Goal: Task Accomplishment & Management: Manage account settings

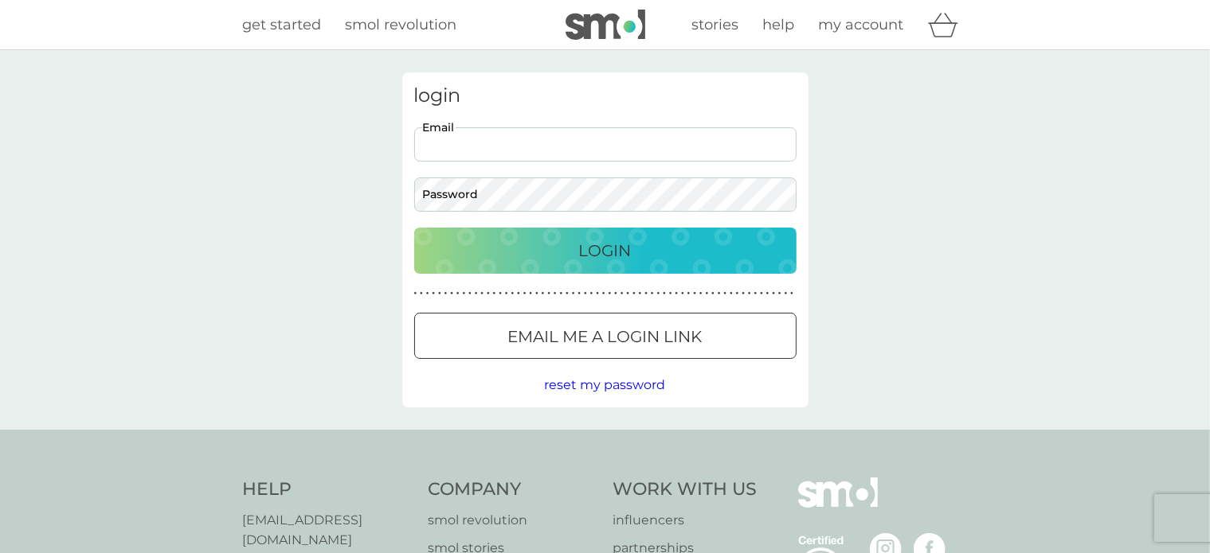
click at [448, 144] on input "Email" at bounding box center [605, 144] width 382 height 34
type input "[EMAIL_ADDRESS][DOMAIN_NAME]"
click at [664, 258] on div "Login" at bounding box center [605, 250] width 350 height 25
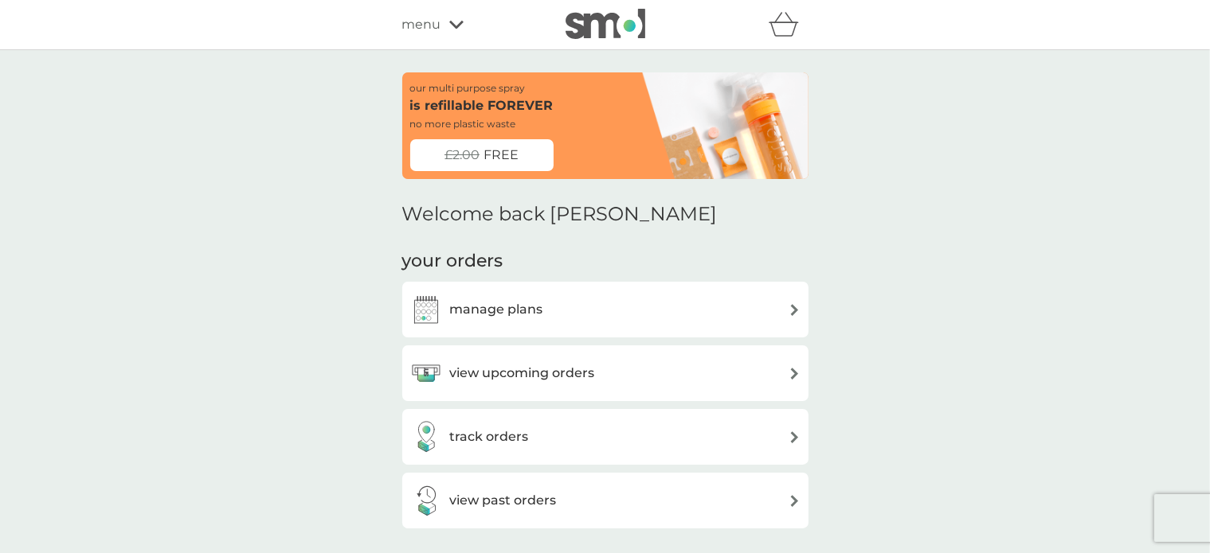
click at [548, 377] on h3 "view upcoming orders" at bounding box center [522, 373] width 145 height 21
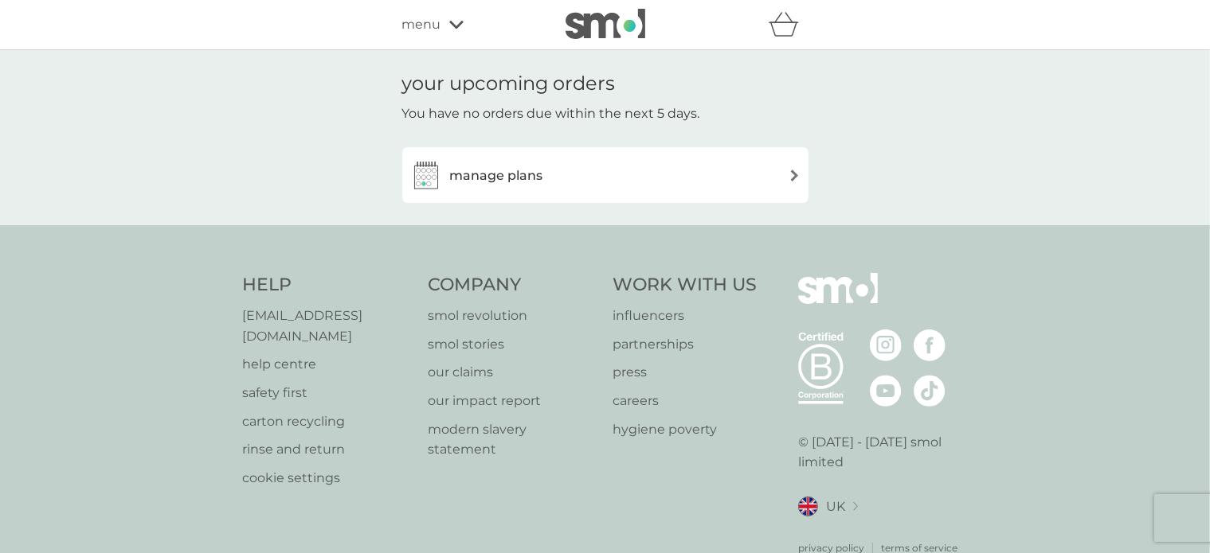
click at [484, 168] on h3 "manage plans" at bounding box center [496, 176] width 93 height 21
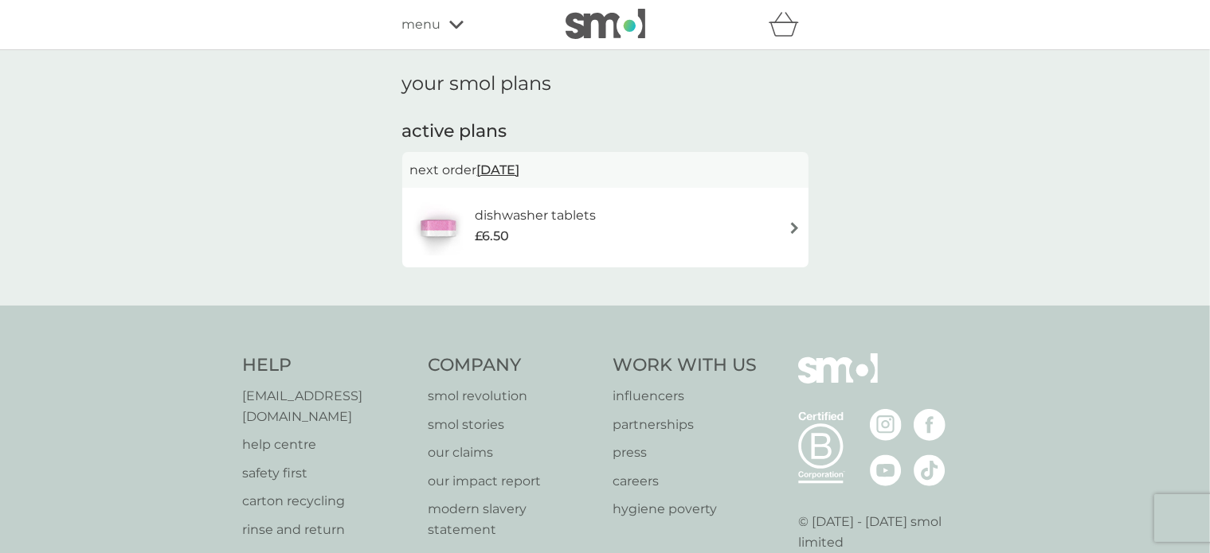
click at [495, 228] on span "£6.50" at bounding box center [492, 236] width 34 height 21
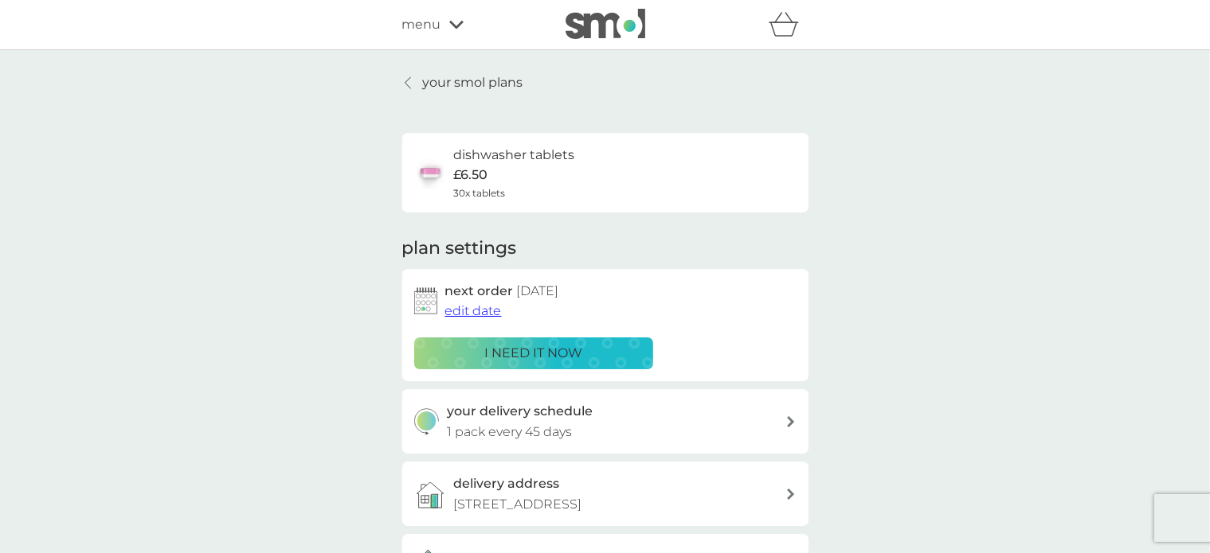
click at [484, 311] on span "edit date" at bounding box center [473, 310] width 57 height 15
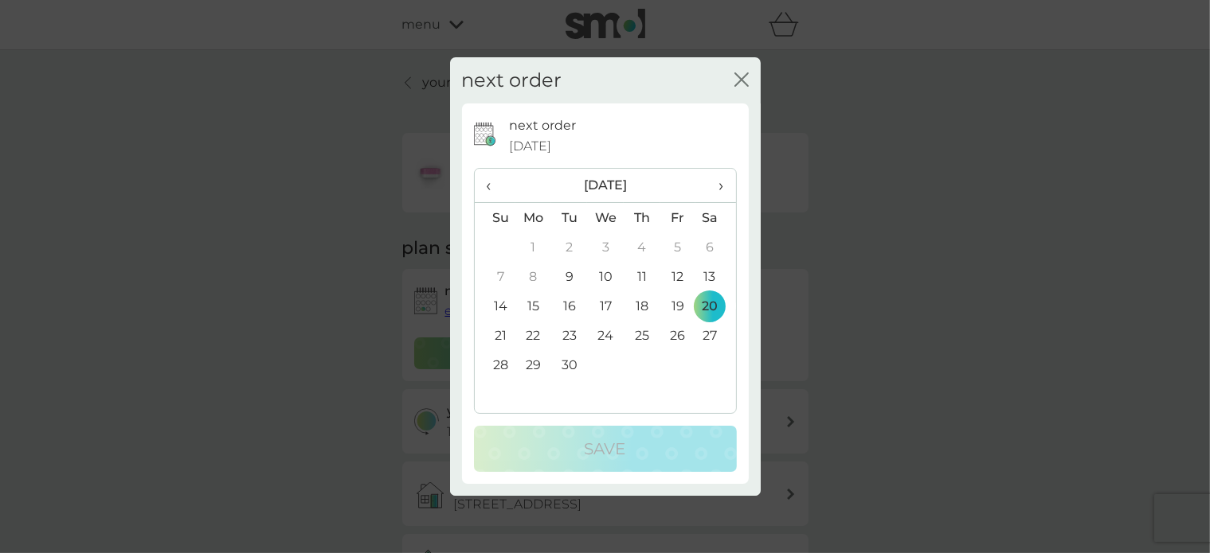
click at [565, 274] on td "9" at bounding box center [569, 276] width 36 height 29
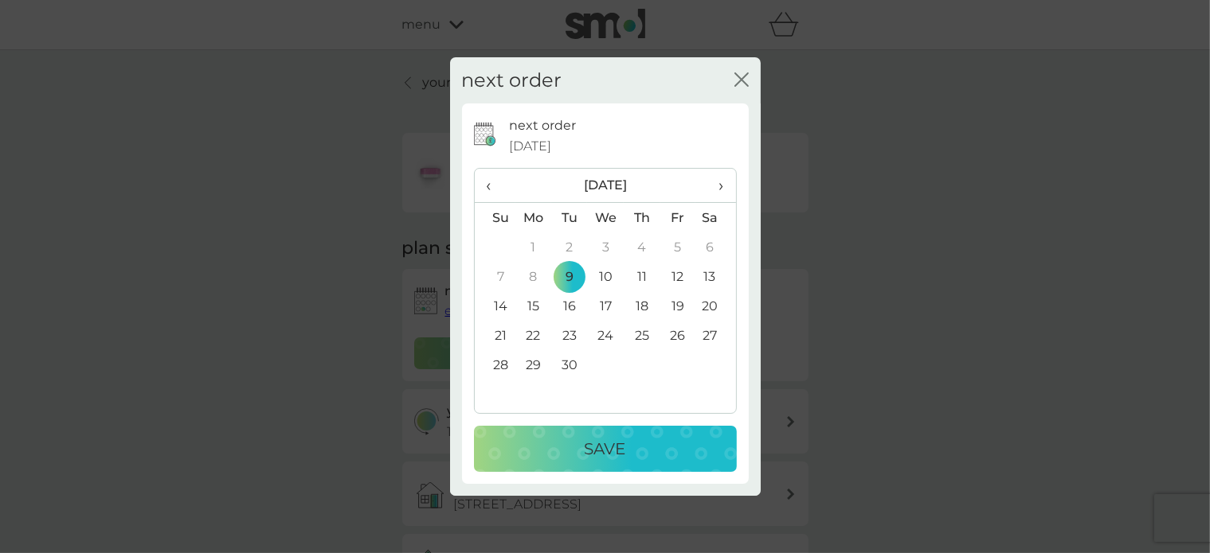
click at [586, 451] on p "Save" at bounding box center [605, 448] width 41 height 25
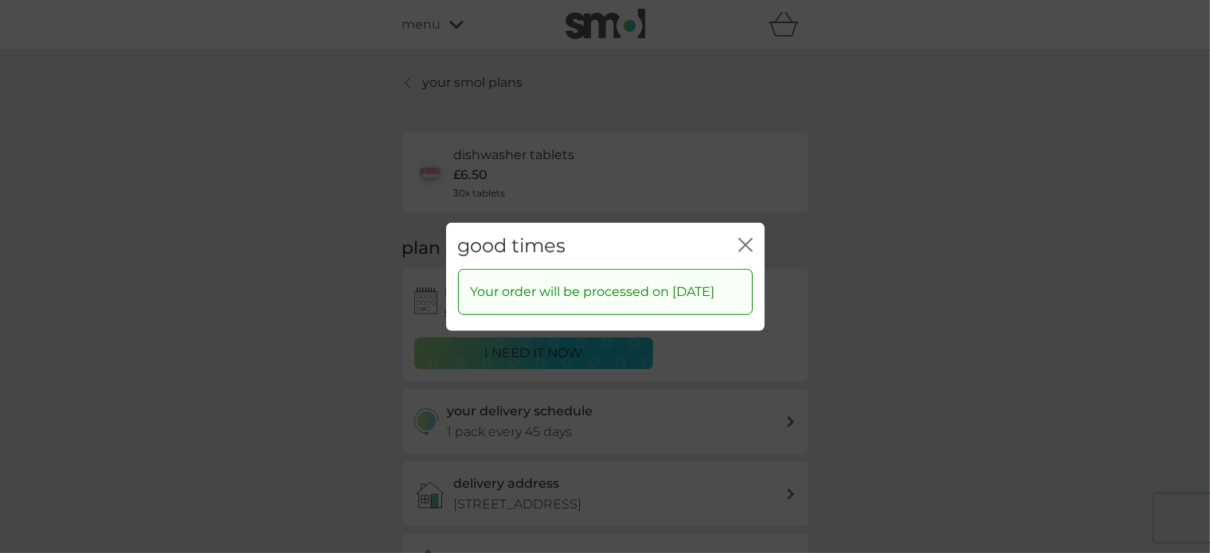
click at [745, 238] on icon "close" at bounding box center [748, 244] width 6 height 13
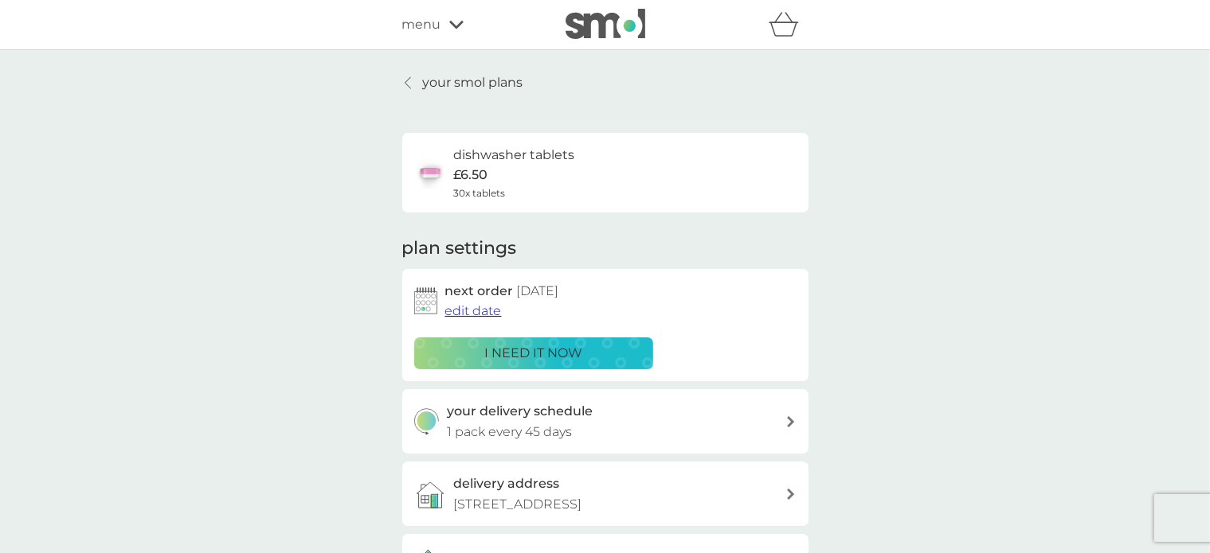
click at [409, 82] on icon at bounding box center [408, 82] width 6 height 13
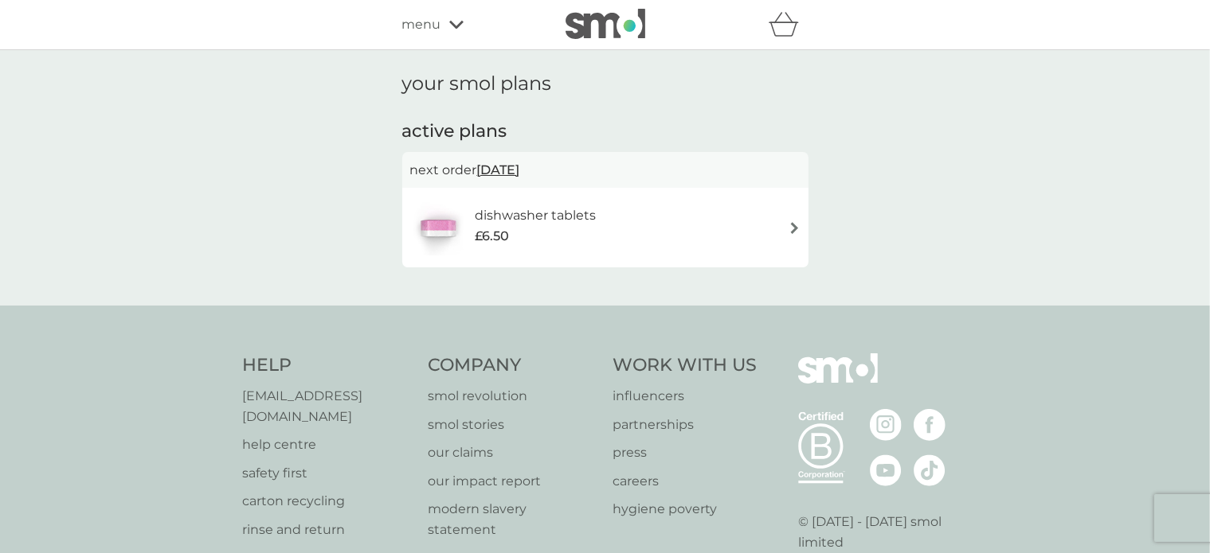
click at [449, 22] on icon at bounding box center [456, 25] width 14 height 8
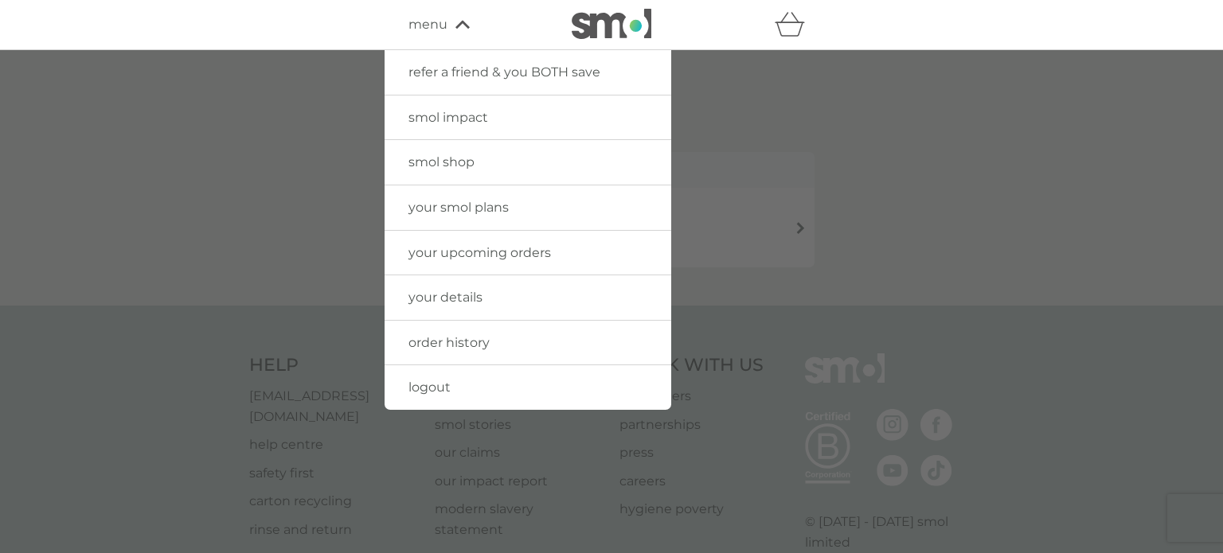
click at [427, 162] on span "smol shop" at bounding box center [442, 161] width 66 height 15
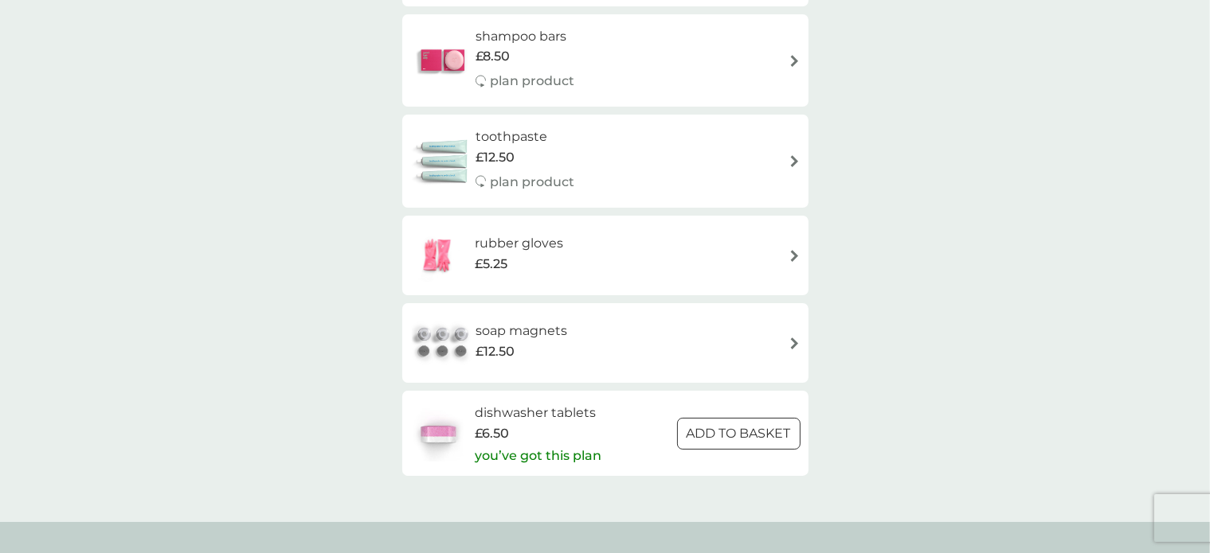
scroll to position [2150, 0]
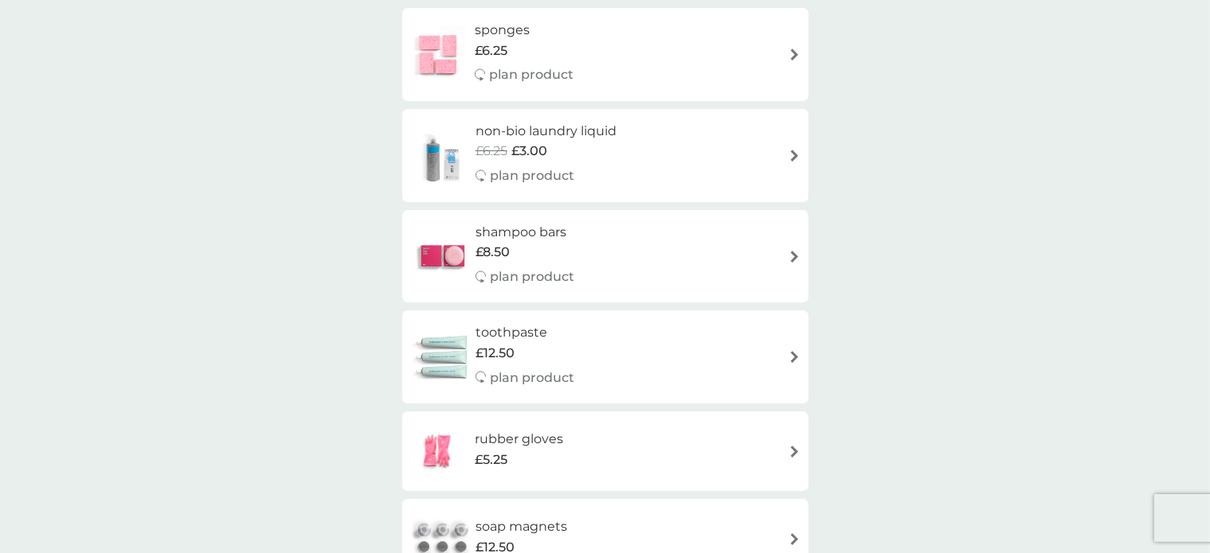
click at [535, 232] on h6 "shampoo bars" at bounding box center [524, 232] width 99 height 21
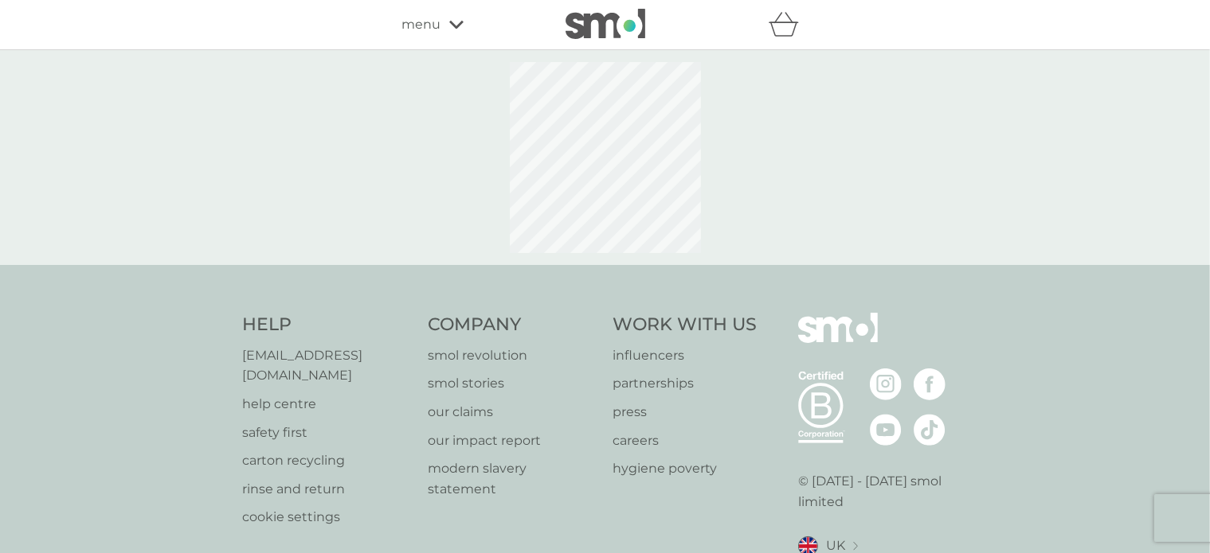
select select "63"
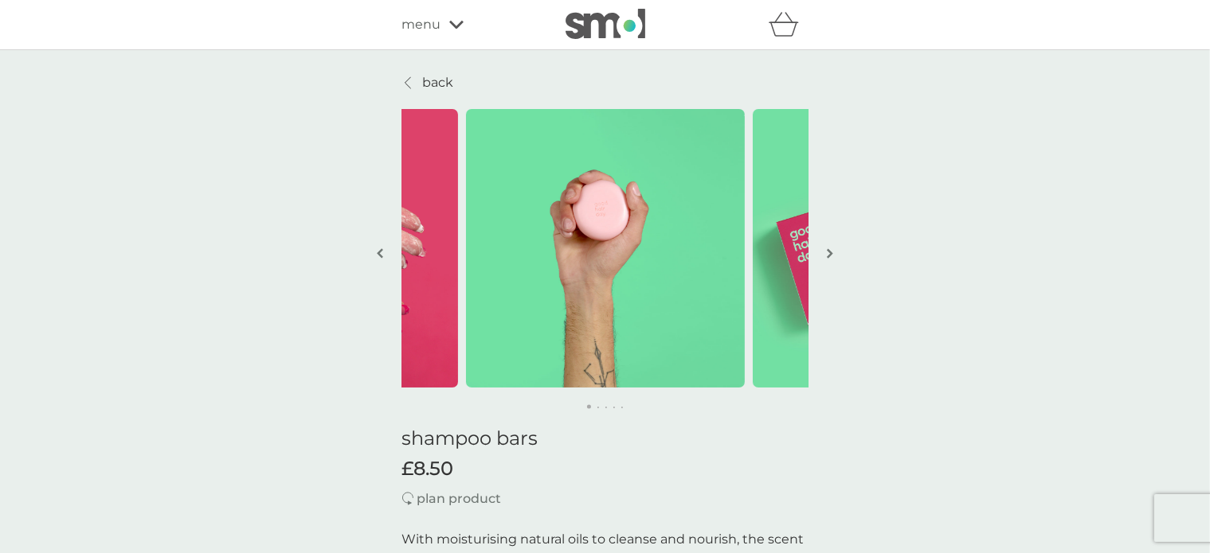
click at [441, 84] on p "back" at bounding box center [438, 82] width 31 height 21
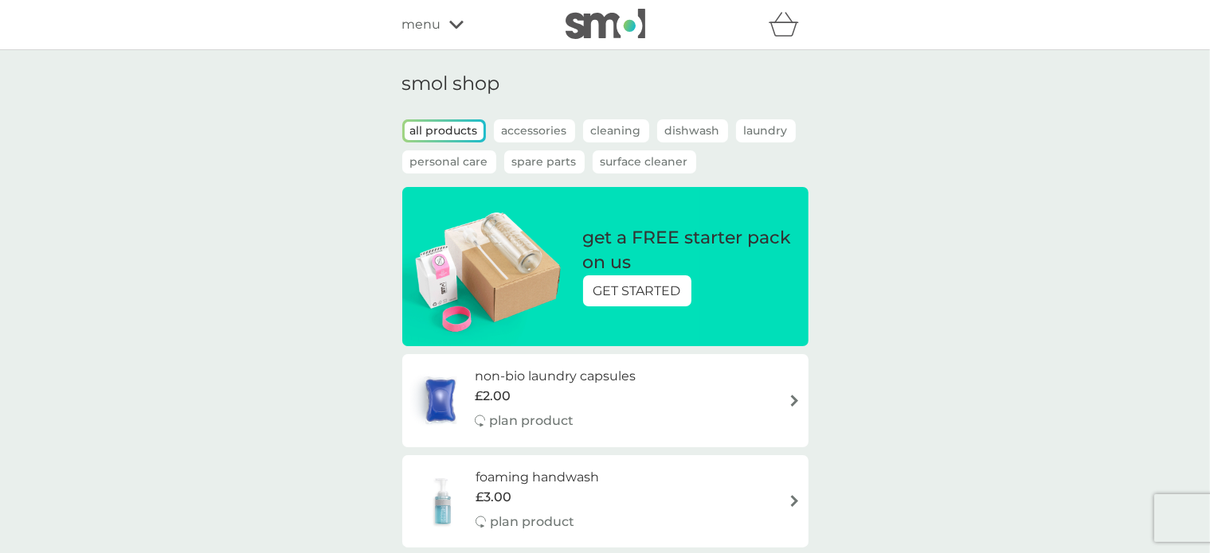
click at [777, 123] on p "Laundry" at bounding box center [766, 130] width 60 height 23
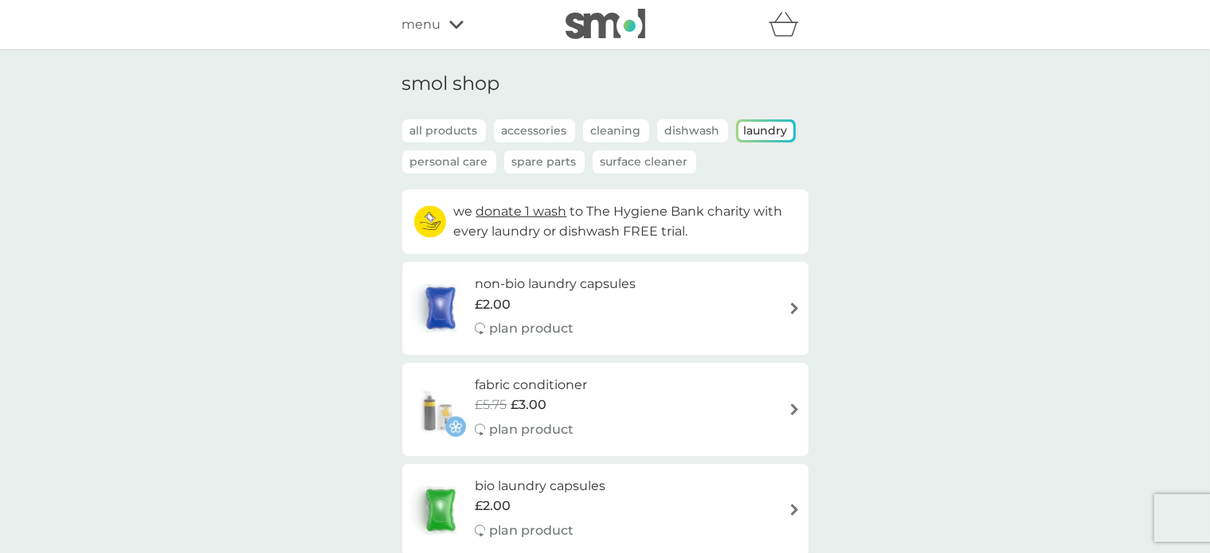
click at [792, 305] on img at bounding box center [794, 309] width 12 height 12
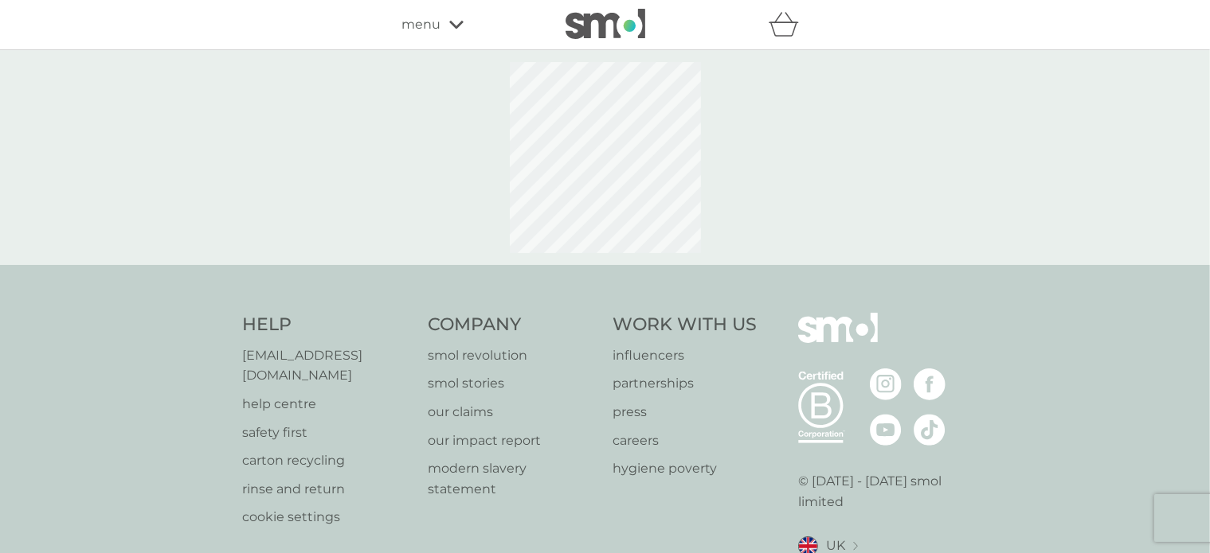
select select "42"
